Goal: Navigation & Orientation: Find specific page/section

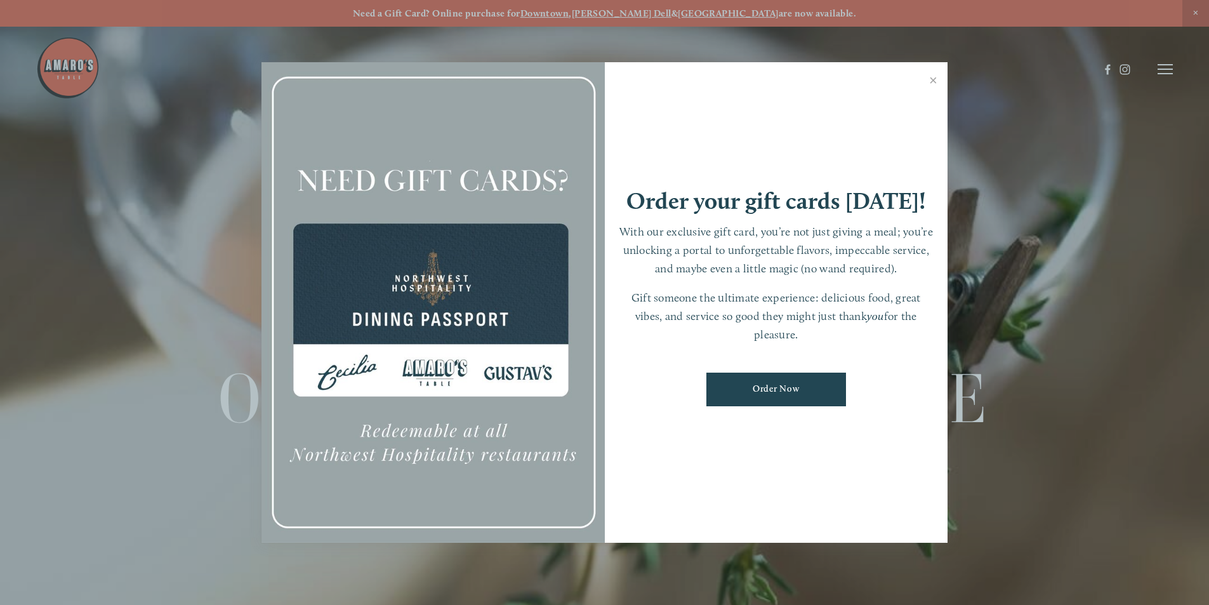
click at [1165, 72] on div at bounding box center [604, 302] width 1209 height 605
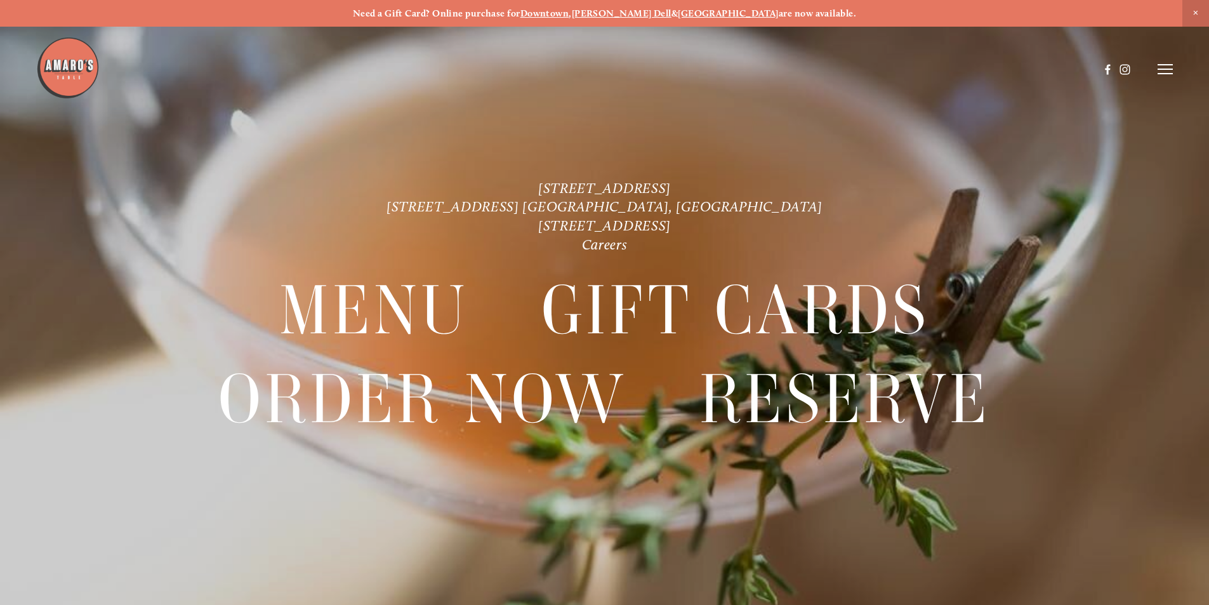
click at [1163, 72] on icon at bounding box center [1165, 68] width 15 height 11
click at [894, 70] on span "Menu" at bounding box center [899, 69] width 26 height 12
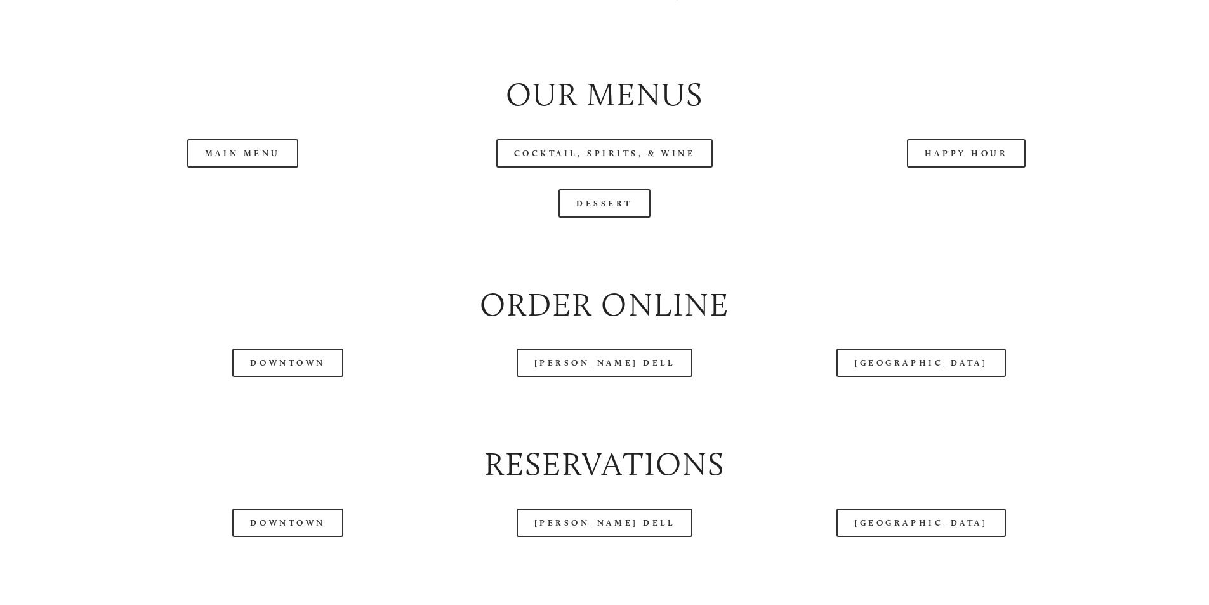
scroll to position [1460, 0]
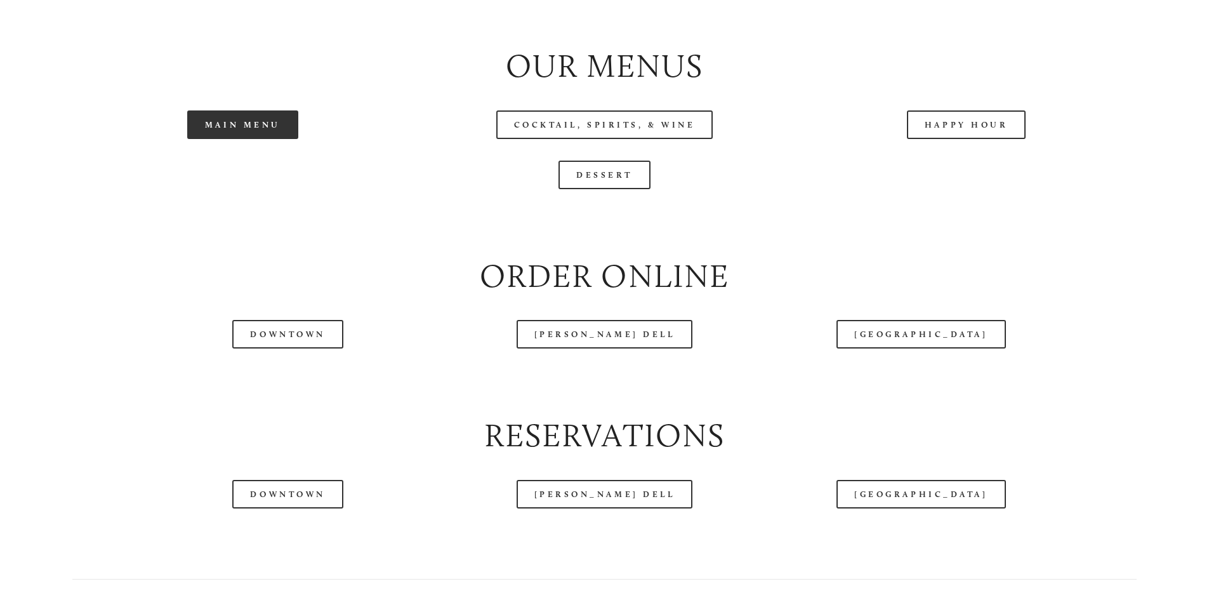
click at [246, 139] on link "Main Menu" at bounding box center [242, 124] width 111 height 29
